Goal: Find specific page/section: Find specific page/section

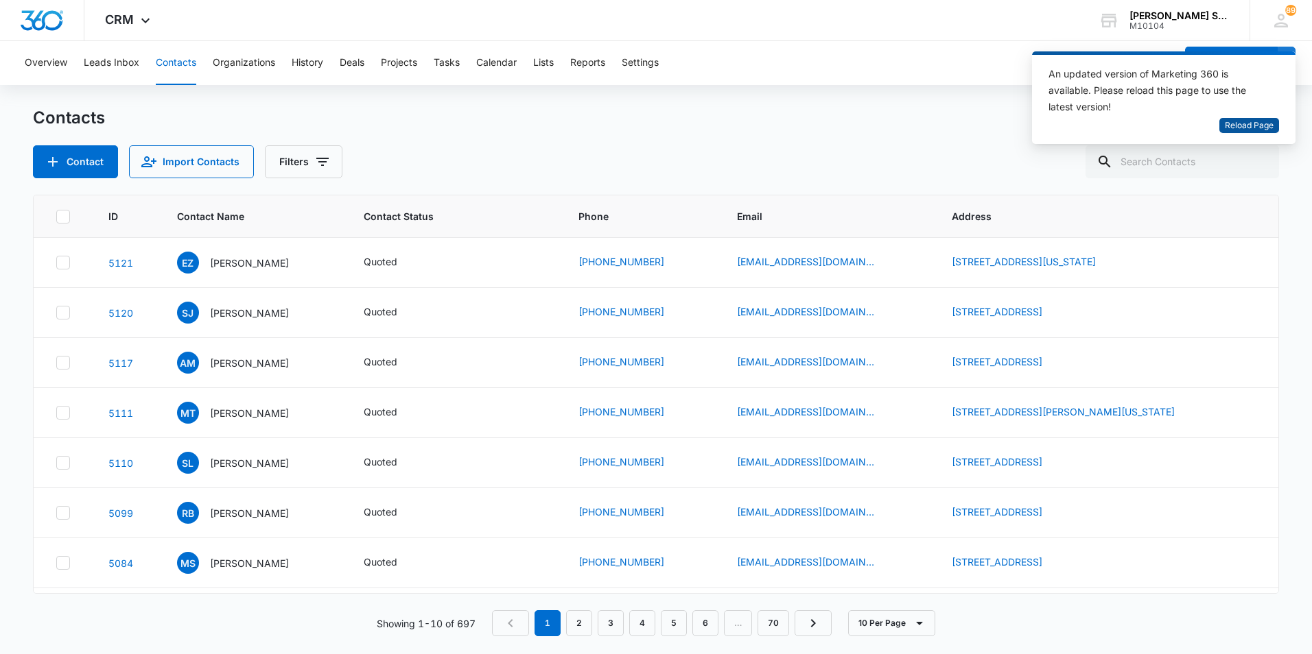
click at [1242, 123] on span "Reload Page" at bounding box center [1248, 125] width 49 height 13
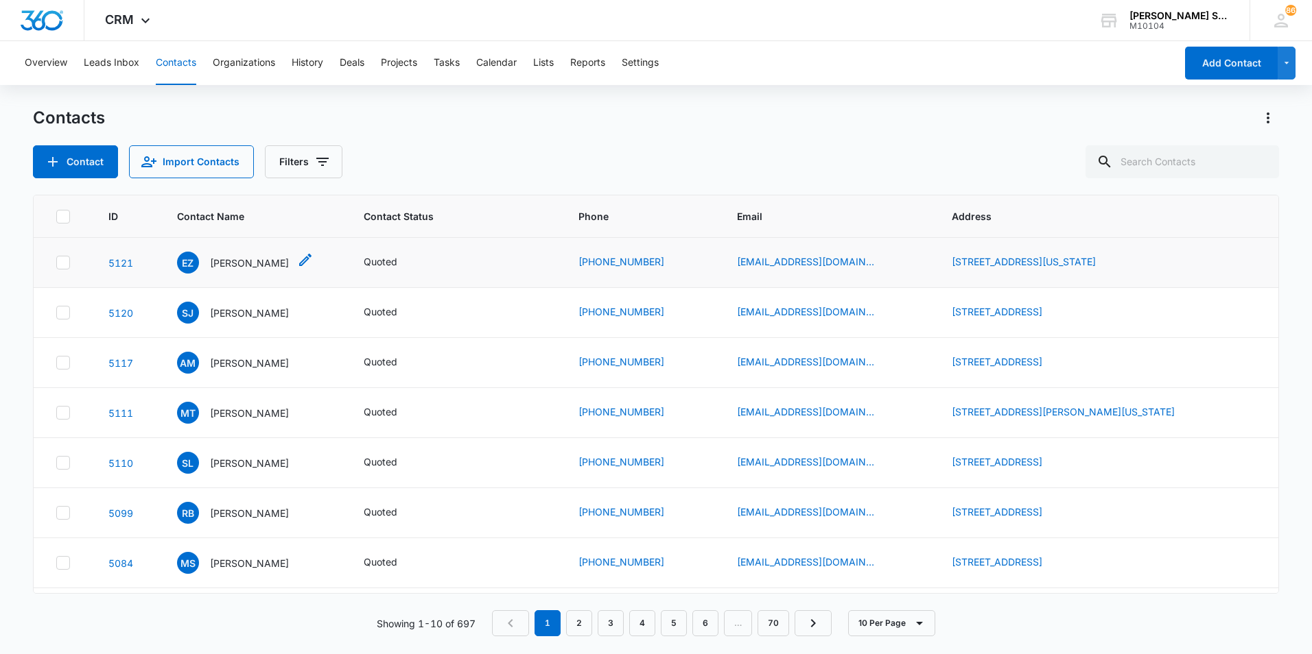
click at [235, 265] on p "[PERSON_NAME]" at bounding box center [249, 263] width 79 height 14
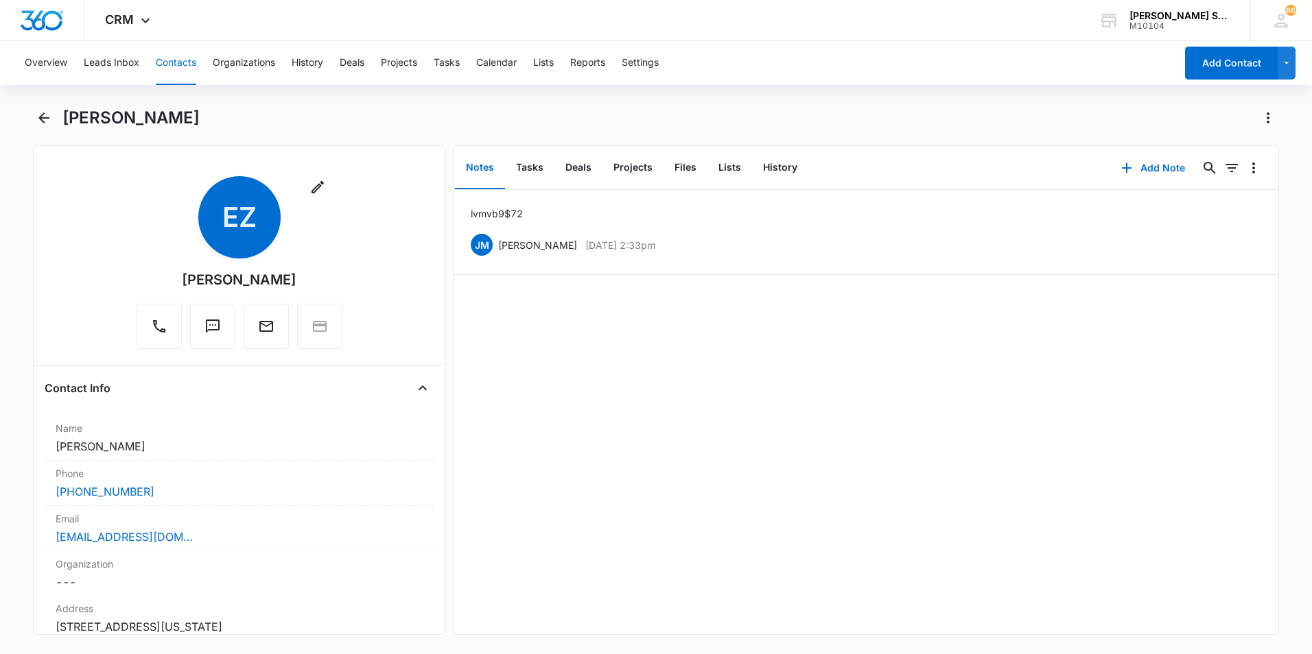
click at [168, 71] on button "Contacts" at bounding box center [176, 63] width 40 height 44
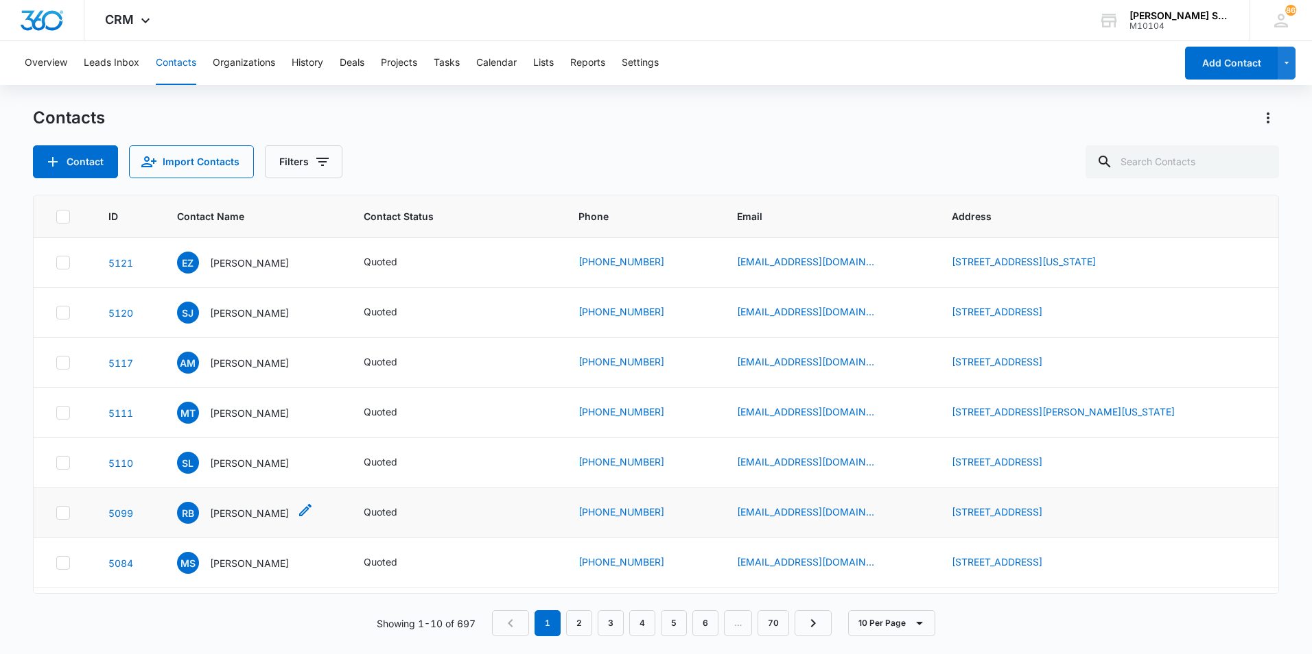
click at [264, 513] on p "[PERSON_NAME]" at bounding box center [249, 513] width 79 height 14
